Goal: Information Seeking & Learning: Check status

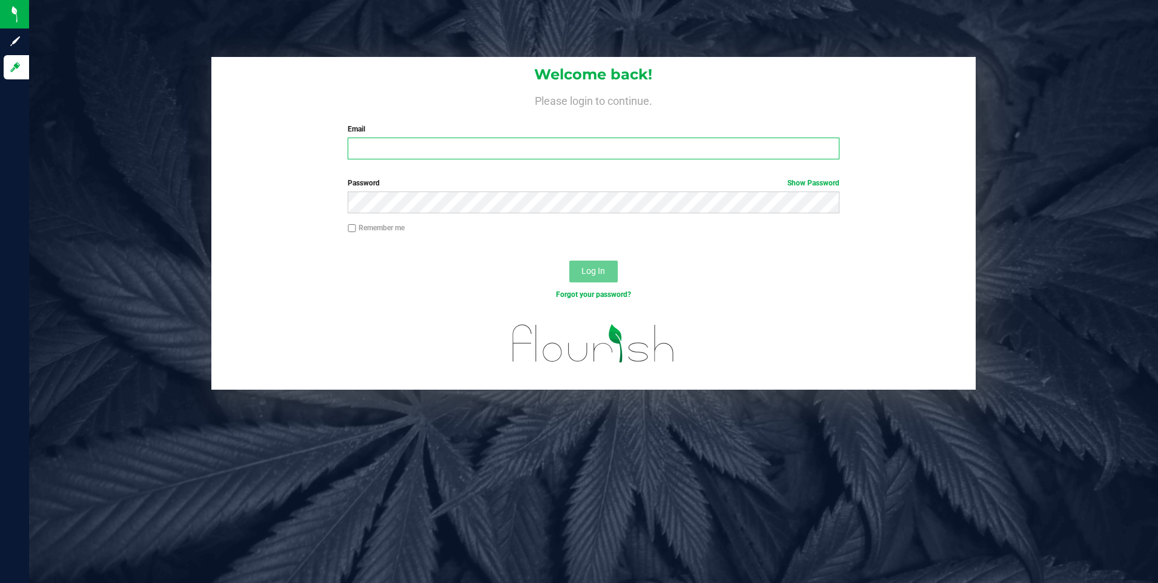
type input "[EMAIL_ADDRESS][DOMAIN_NAME]"
click at [526, 268] on div "Log In" at bounding box center [593, 275] width 765 height 41
drag, startPoint x: 616, startPoint y: 264, endPoint x: 610, endPoint y: 269, distance: 7.8
click at [616, 265] on button "Log In" at bounding box center [593, 272] width 48 height 22
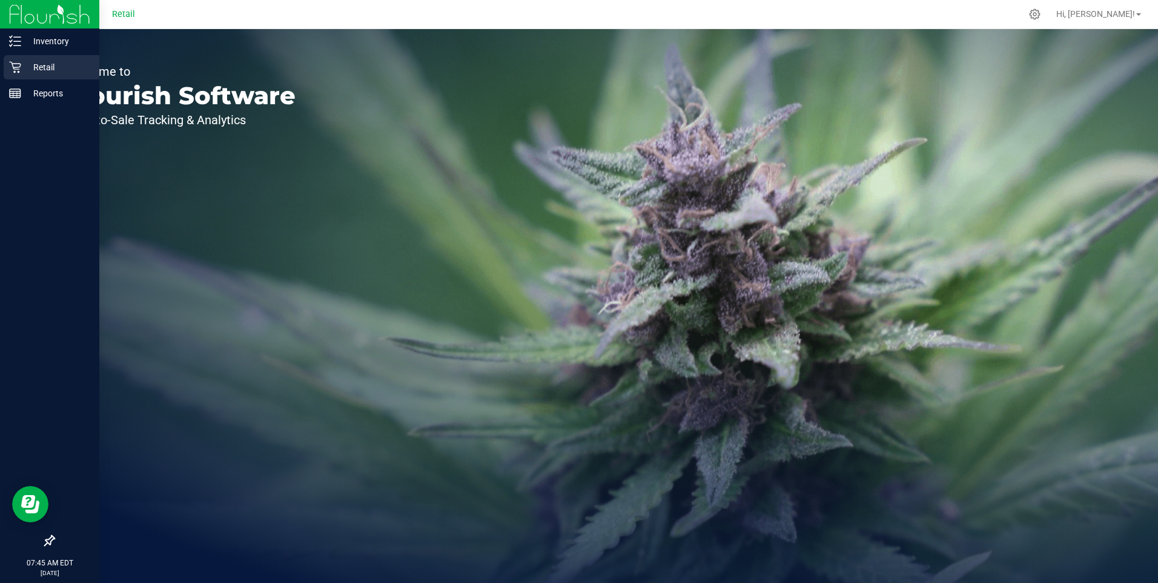
click at [30, 68] on p "Retail" at bounding box center [57, 67] width 73 height 15
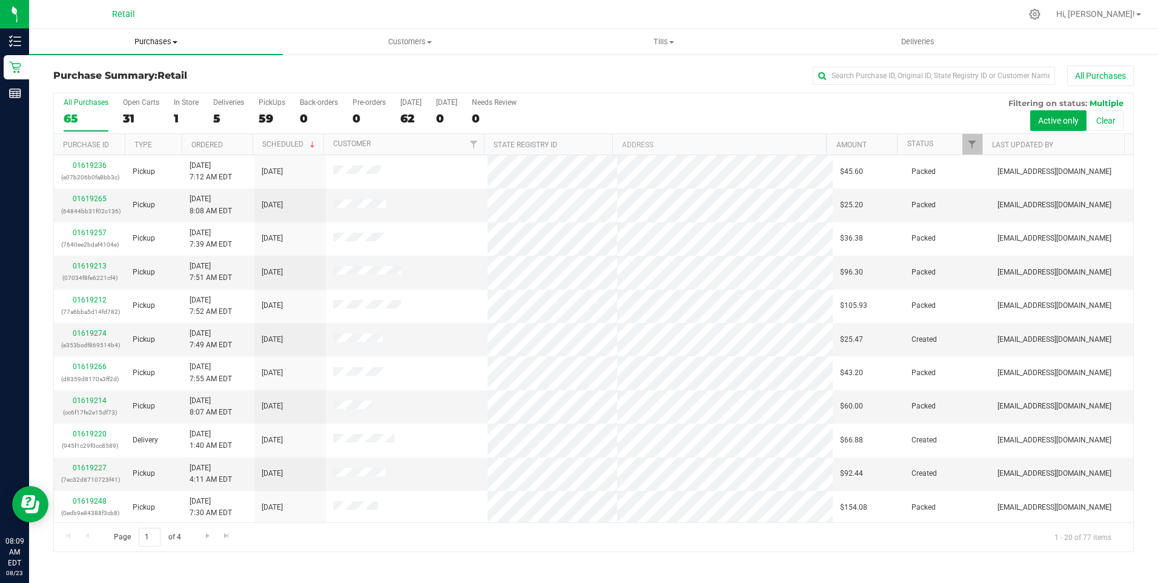
click at [164, 48] on uib-tab-heading "Purchases Summary of purchases Fulfillment All purchases" at bounding box center [156, 41] width 254 height 25
click at [104, 85] on li "Fulfillment" at bounding box center [156, 88] width 254 height 15
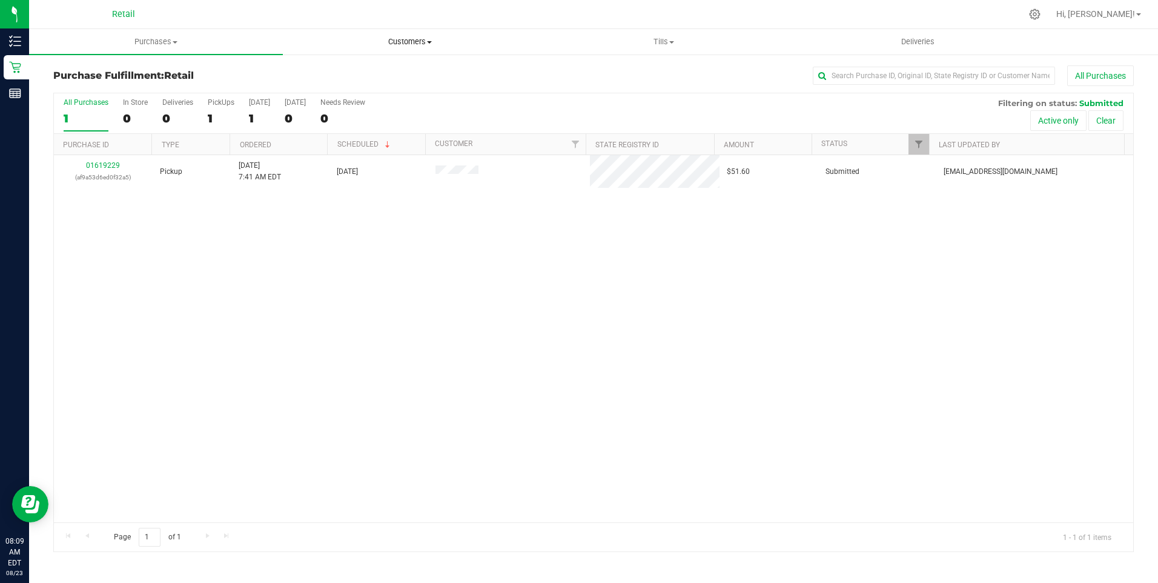
click at [388, 38] on span "Customers" at bounding box center [410, 41] width 253 height 11
click at [325, 71] on span "All customers" at bounding box center [326, 73] width 87 height 10
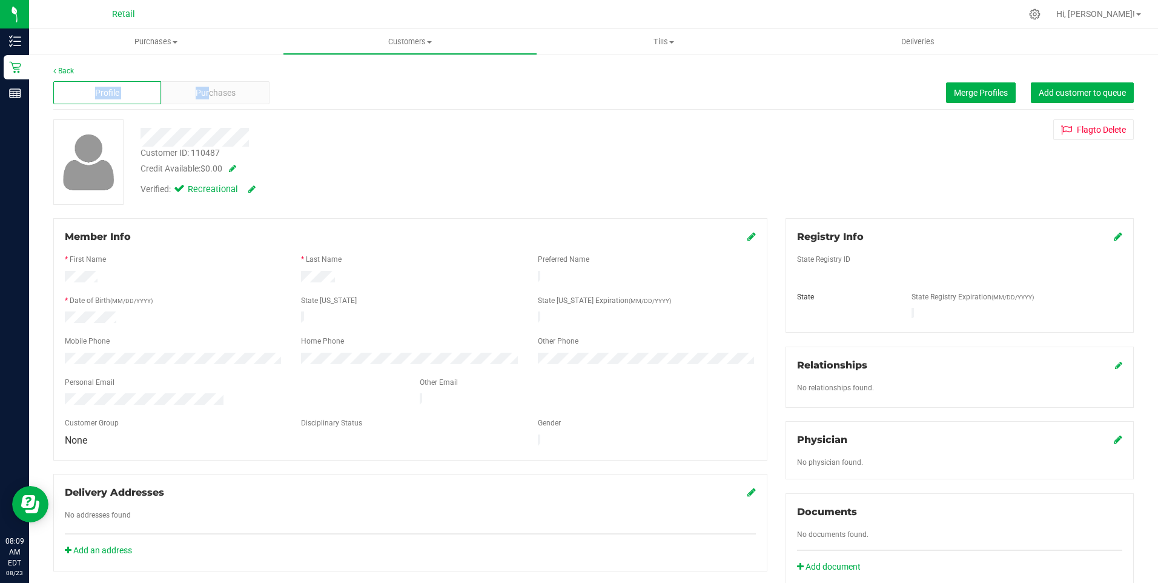
click at [207, 76] on div "Back Profile Purchases Merge Profiles Add customer to queue Customer ID: 110487…" at bounding box center [593, 449] width 1081 height 768
drag, startPoint x: 207, startPoint y: 76, endPoint x: 193, endPoint y: 95, distance: 22.5
click at [193, 95] on div "Purchases" at bounding box center [215, 92] width 108 height 23
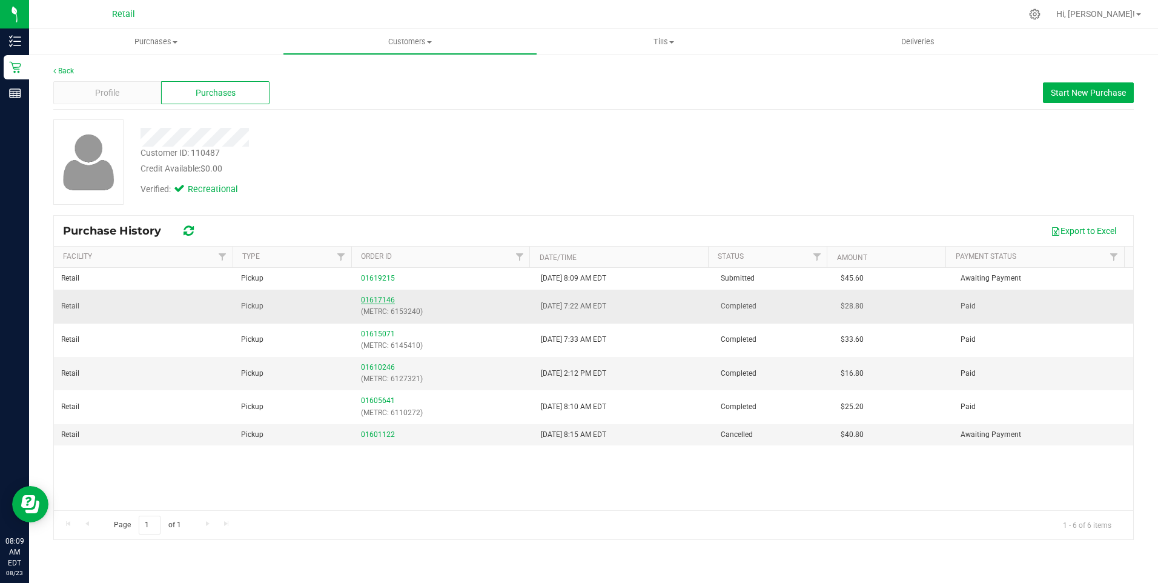
click at [371, 297] on link "01617146" at bounding box center [378, 300] width 34 height 8
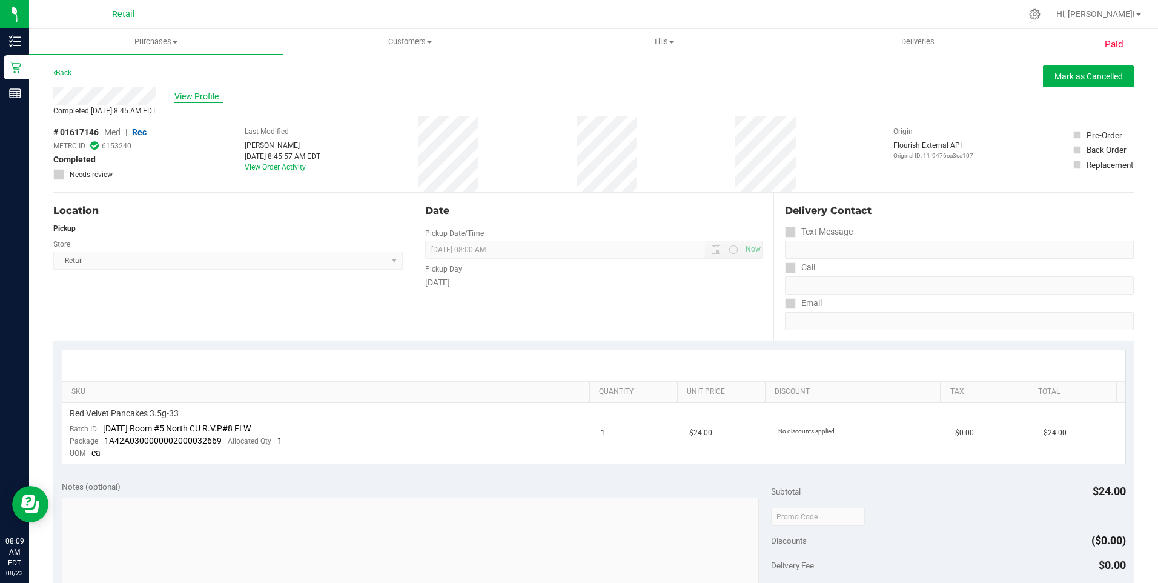
click at [206, 95] on span "View Profile" at bounding box center [198, 96] width 48 height 13
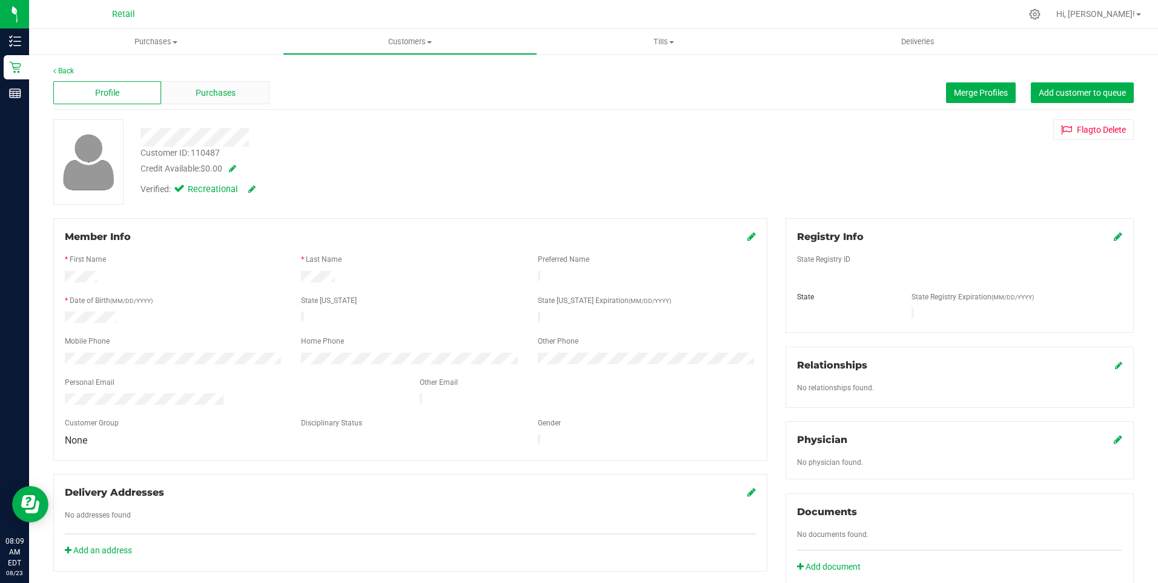
click at [196, 90] on span "Purchases" at bounding box center [216, 93] width 40 height 13
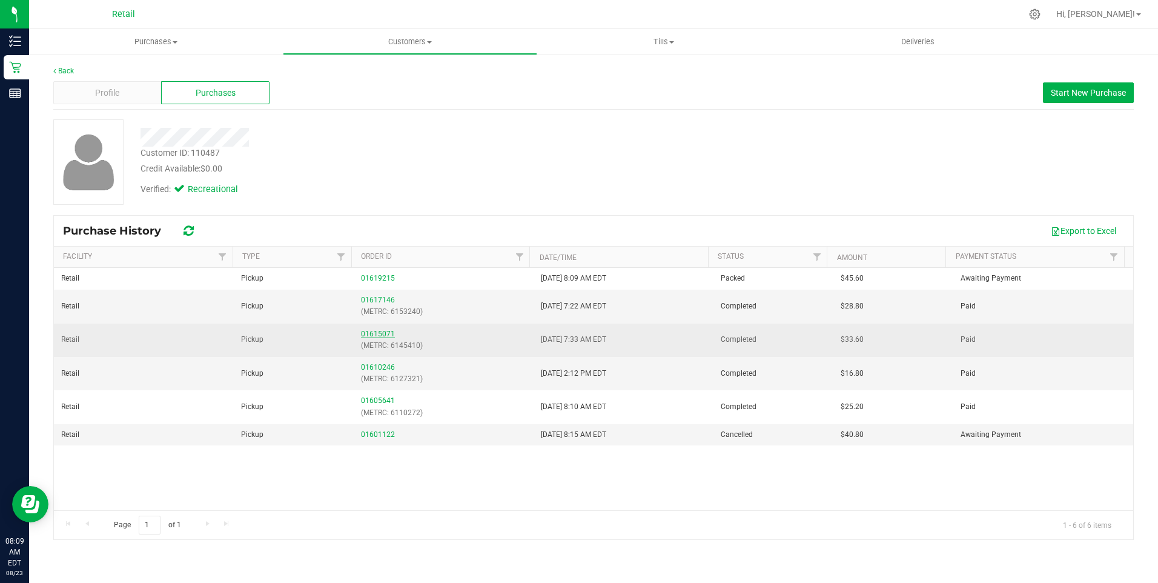
click at [377, 333] on link "01615071" at bounding box center [378, 334] width 34 height 8
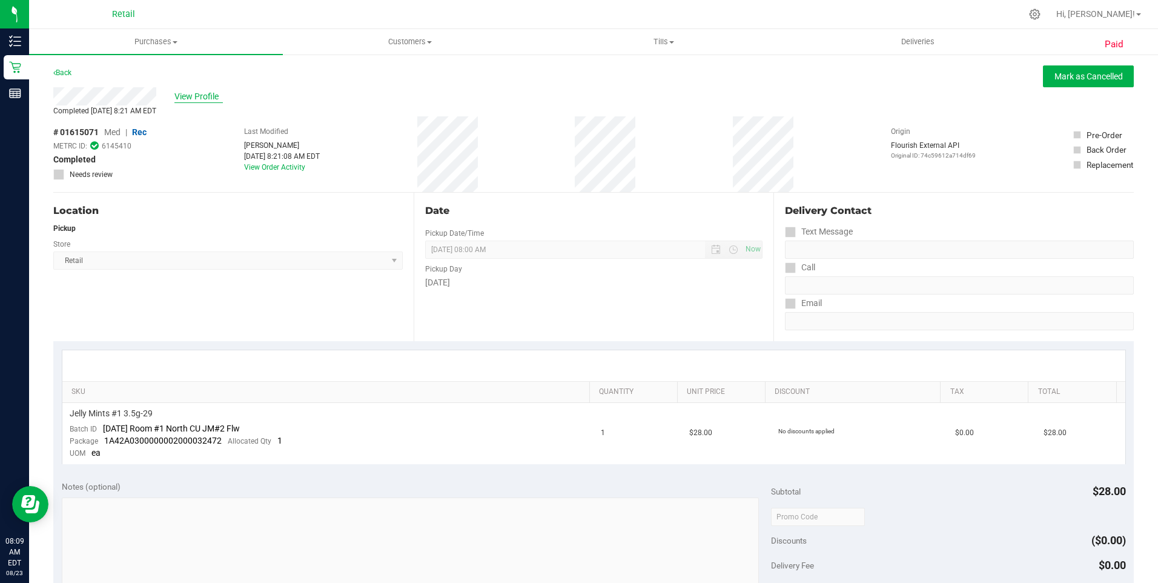
click at [205, 96] on span "View Profile" at bounding box center [198, 96] width 48 height 13
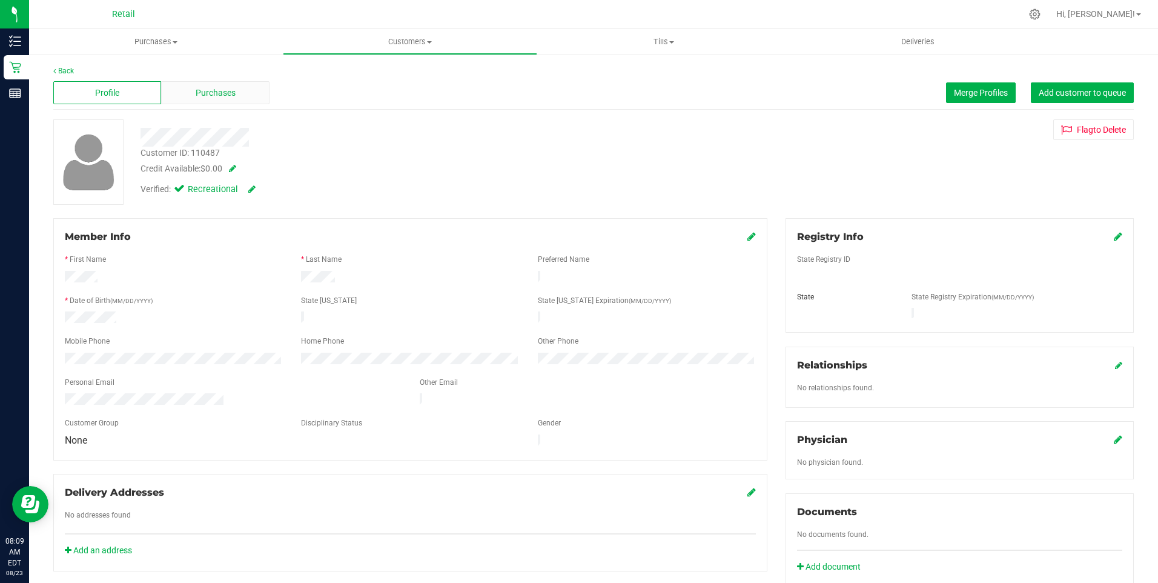
click at [238, 91] on div "Purchases" at bounding box center [215, 92] width 108 height 23
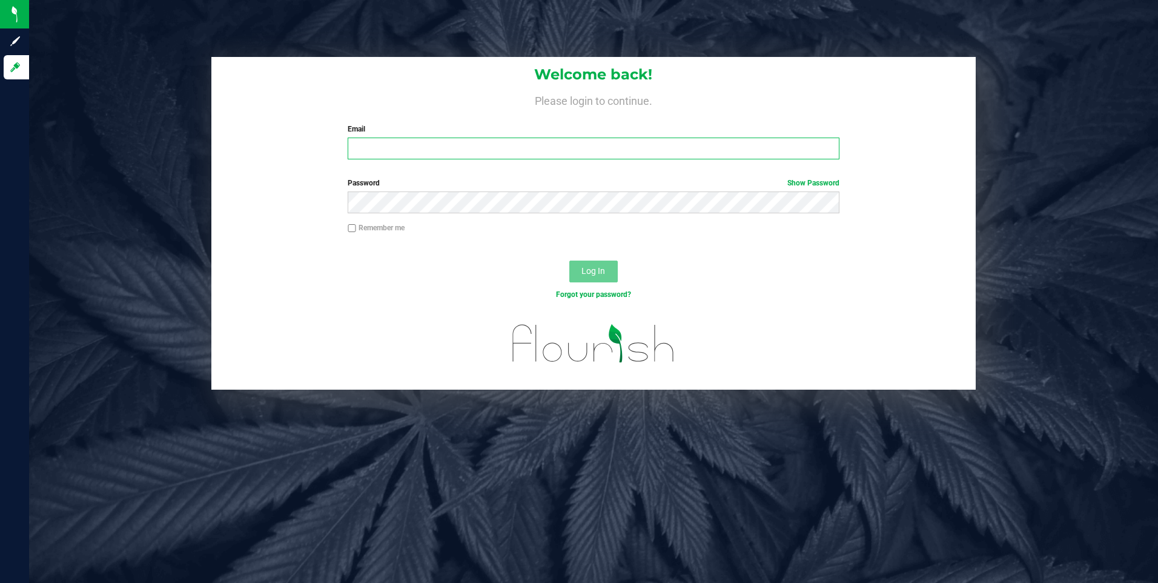
type input "[EMAIL_ADDRESS][DOMAIN_NAME]"
click at [460, 259] on div "Log In" at bounding box center [593, 275] width 765 height 41
click at [576, 263] on button "Log In" at bounding box center [593, 272] width 48 height 22
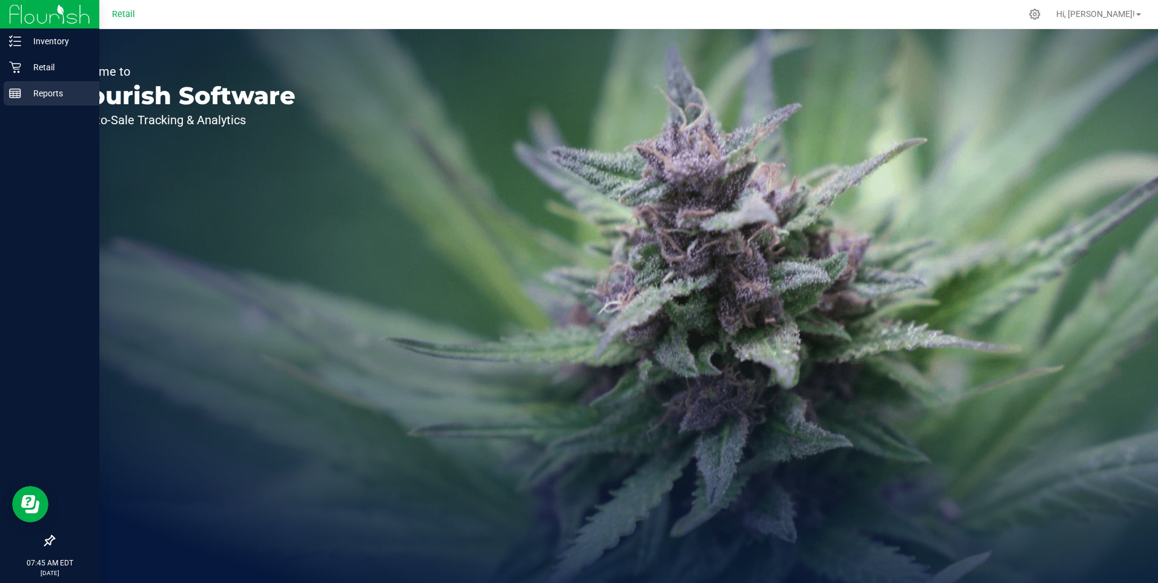
click at [20, 90] on rect at bounding box center [15, 93] width 11 height 8
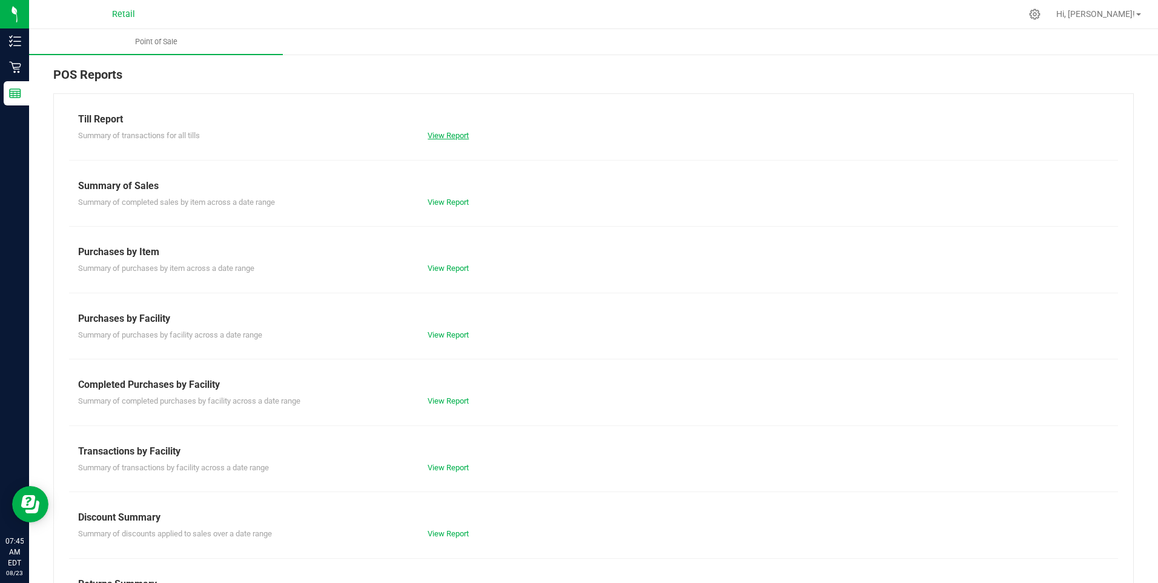
click at [456, 134] on link "View Report" at bounding box center [448, 135] width 41 height 9
